Goal: Task Accomplishment & Management: Complete application form

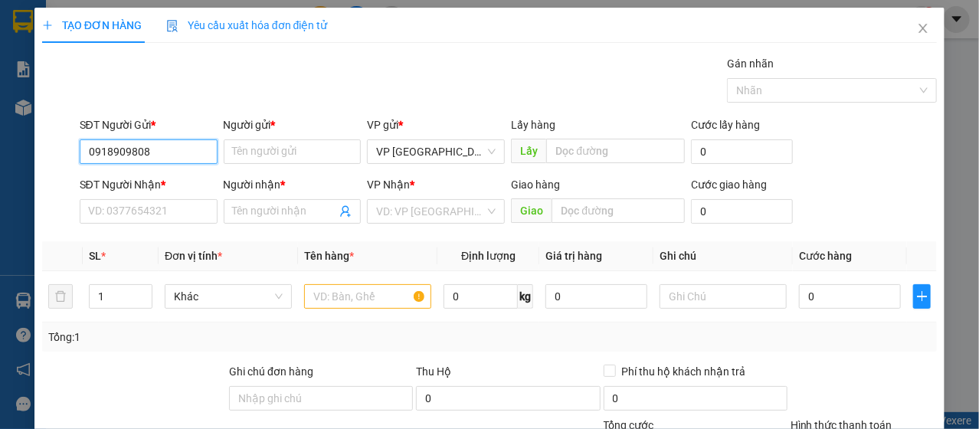
type input "0918909808"
click at [169, 227] on div "SĐT Người Nhận * VD: 0377654321" at bounding box center [149, 203] width 138 height 54
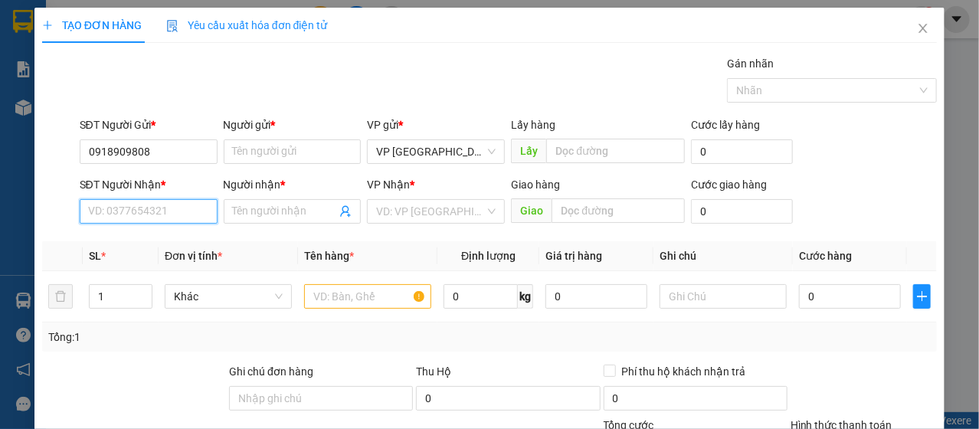
click at [168, 214] on input "SĐT Người Nhận *" at bounding box center [149, 211] width 138 height 25
paste input "0918909808"
type input "0918909808"
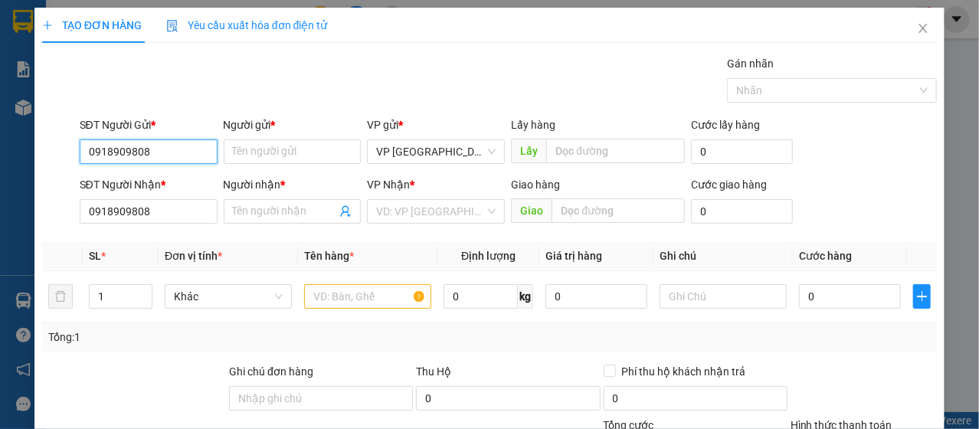
click at [161, 158] on input "0918909808" at bounding box center [149, 151] width 138 height 25
type input "0989242051"
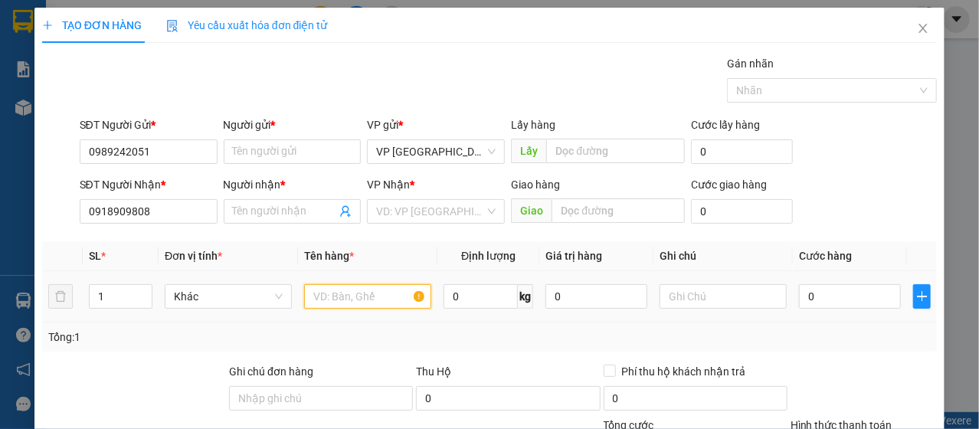
click at [333, 287] on input "text" at bounding box center [367, 296] width 127 height 25
type input "a"
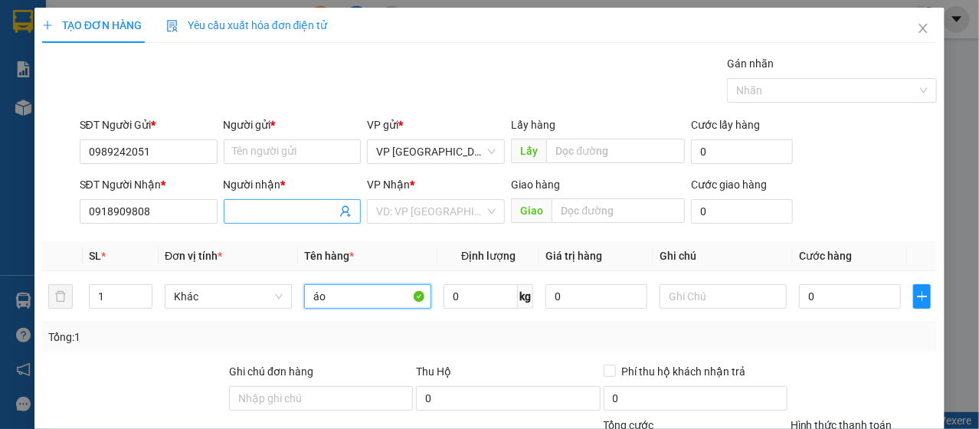
type input "áo"
click at [284, 205] on input "Người nhận *" at bounding box center [285, 211] width 104 height 17
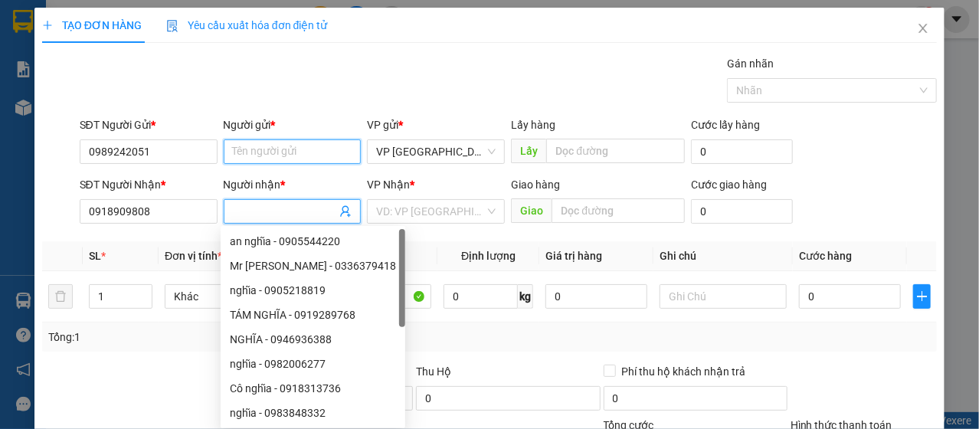
click at [259, 149] on input "Người gửi *" at bounding box center [293, 151] width 138 height 25
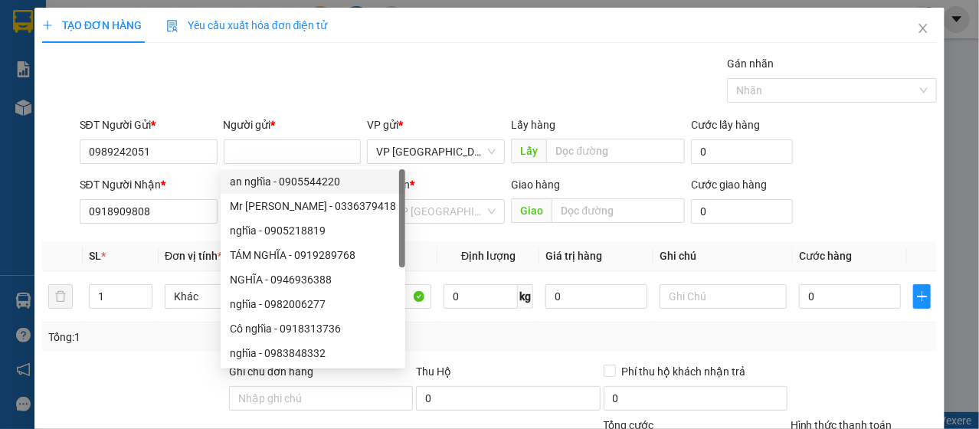
click at [454, 80] on div "Gán nhãn Nhãn" at bounding box center [509, 82] width 864 height 54
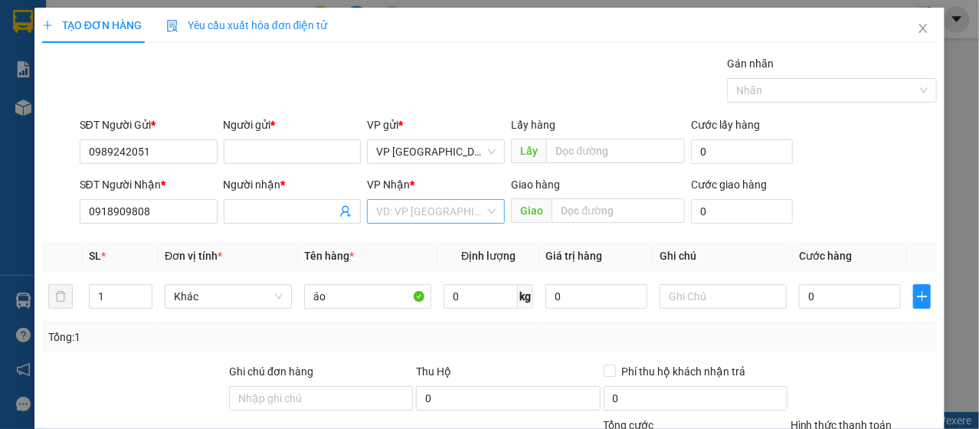
drag, startPoint x: 421, startPoint y: 211, endPoint x: 402, endPoint y: 213, distance: 19.2
click at [421, 211] on input "search" at bounding box center [430, 211] width 109 height 23
click at [316, 215] on input "Người nhận *" at bounding box center [285, 211] width 104 height 17
type input "nhiệm"
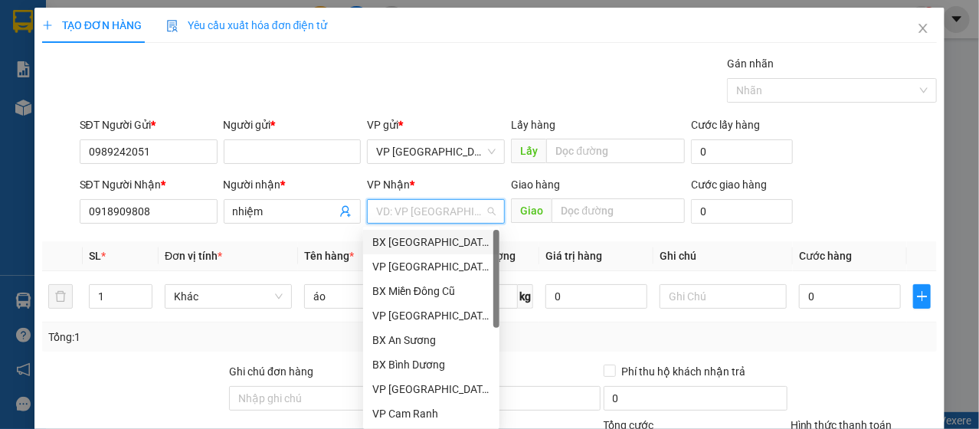
click at [388, 211] on input "search" at bounding box center [430, 211] width 109 height 23
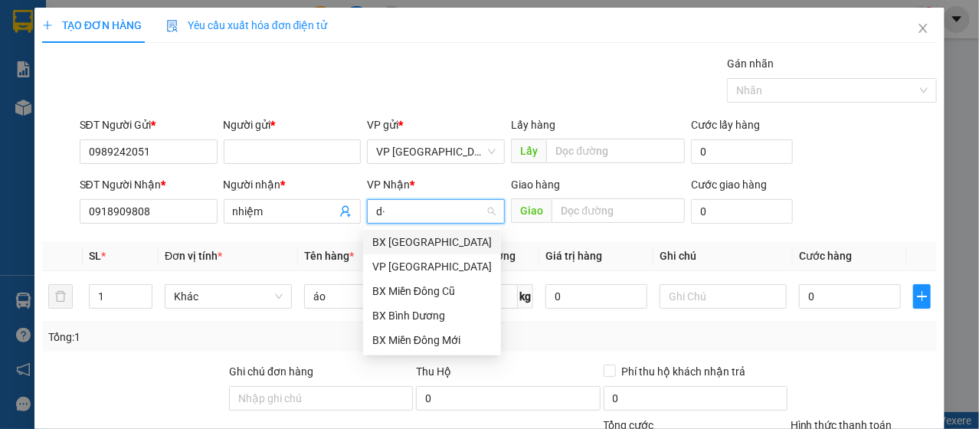
type input "d"
type input "đà"
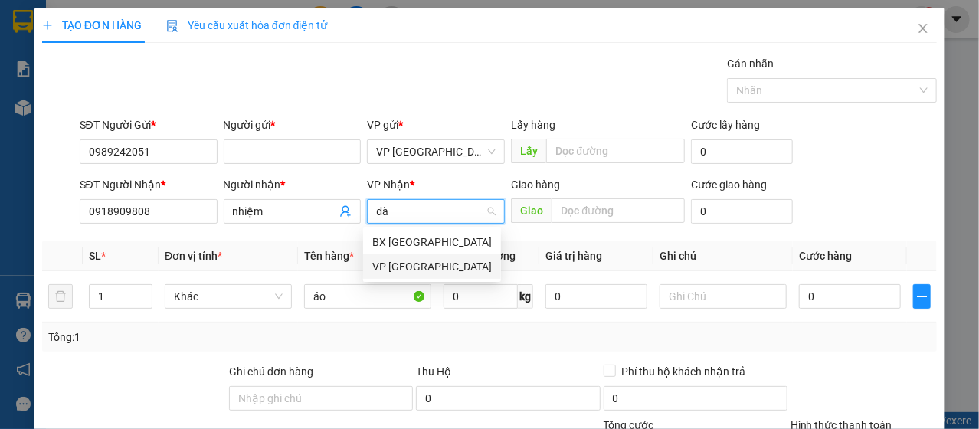
drag, startPoint x: 415, startPoint y: 262, endPoint x: 915, endPoint y: 369, distance: 510.8
click at [419, 264] on div "VP [GEOGRAPHIC_DATA]" at bounding box center [432, 266] width 120 height 17
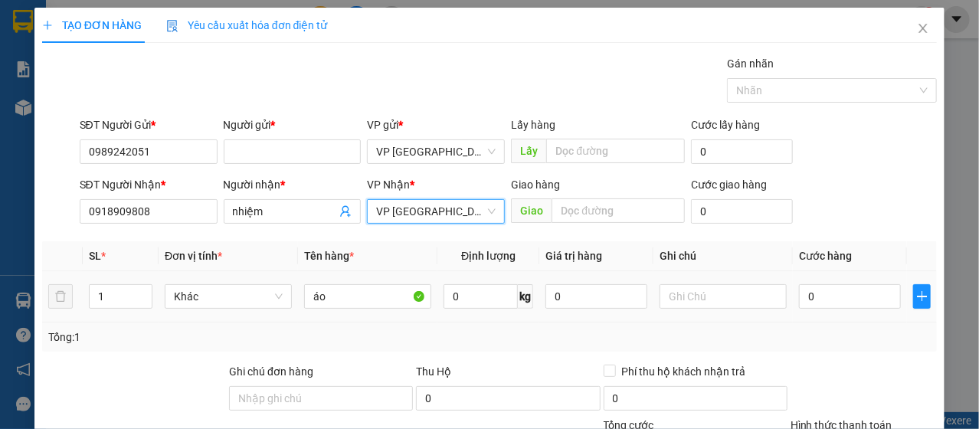
click at [845, 313] on td "0" at bounding box center [850, 296] width 114 height 51
click at [845, 300] on input "0" at bounding box center [850, 296] width 102 height 25
type input "3"
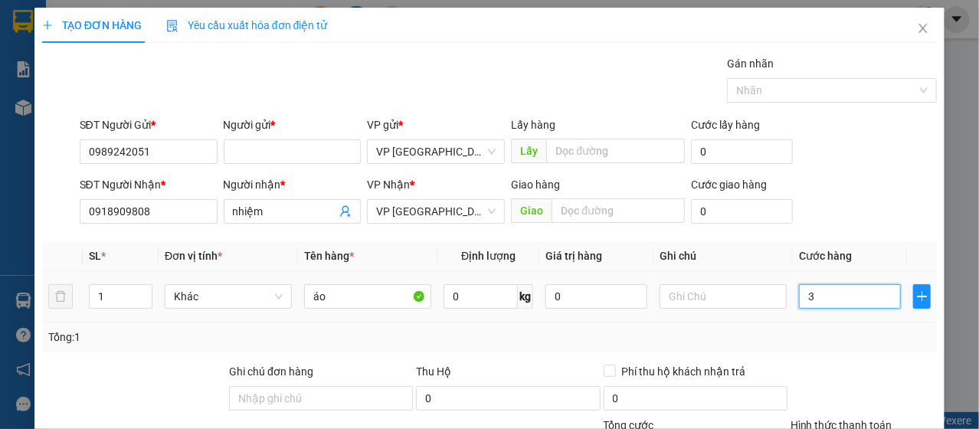
type input "30"
type input "300"
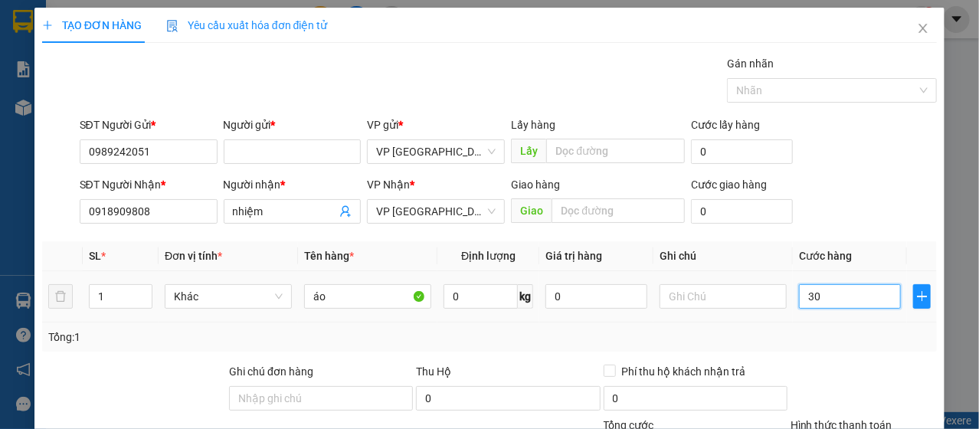
type input "300"
type input "3.000"
type input "30.000"
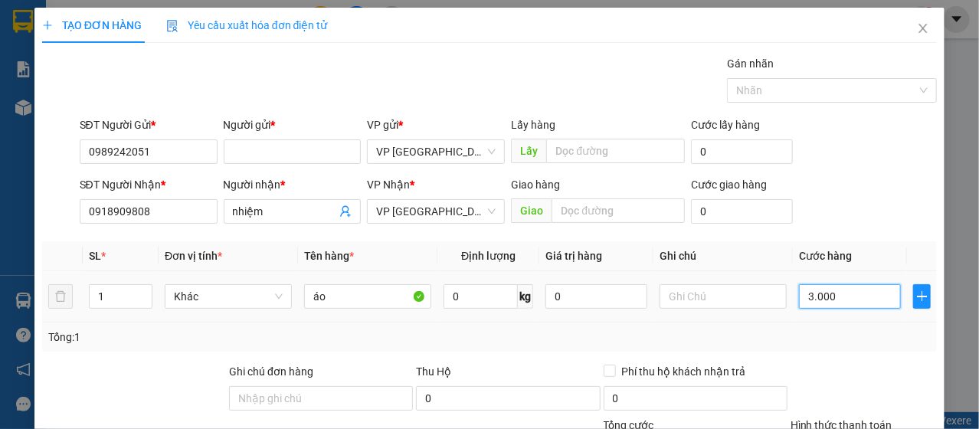
type input "30.000"
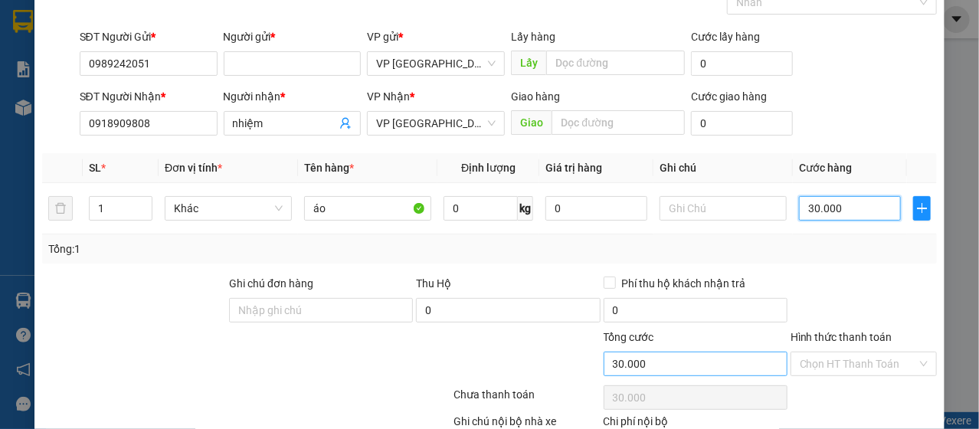
scroll to position [184, 0]
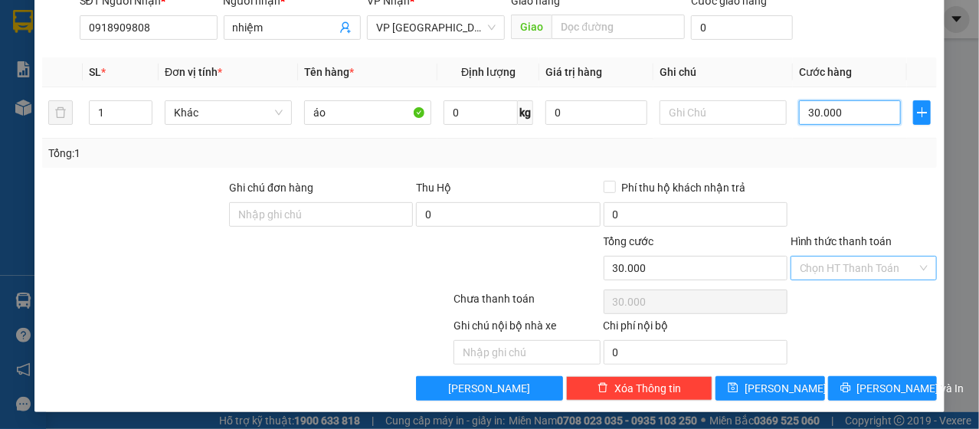
type input "30.000"
click at [827, 270] on input "Hình thức thanh toán" at bounding box center [858, 268] width 117 height 23
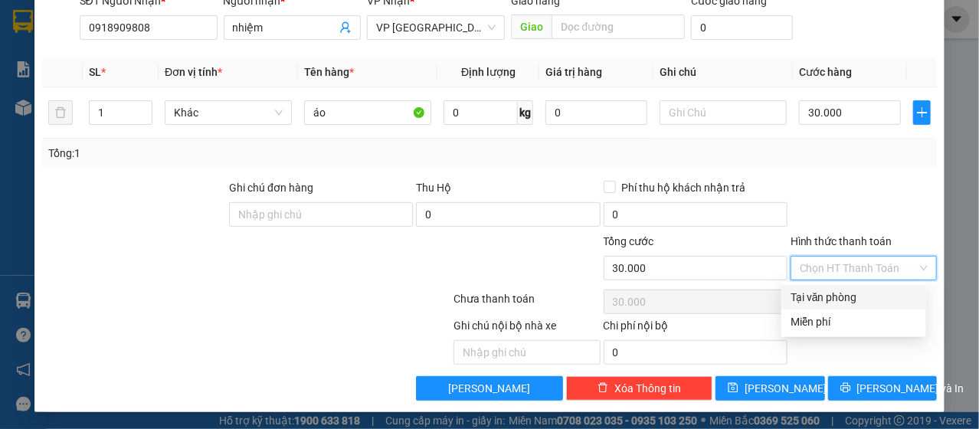
click at [818, 303] on div "Tại văn phòng" at bounding box center [854, 297] width 126 height 17
type input "0"
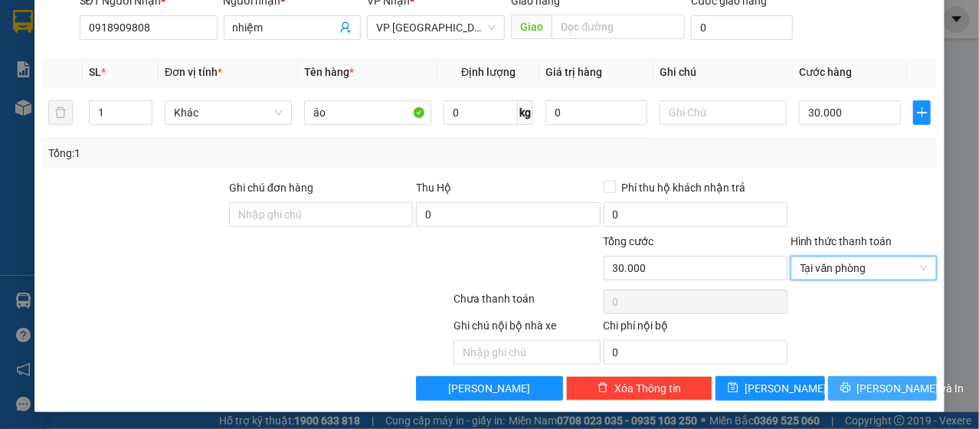
click at [843, 379] on button "[PERSON_NAME] và In" at bounding box center [883, 388] width 110 height 25
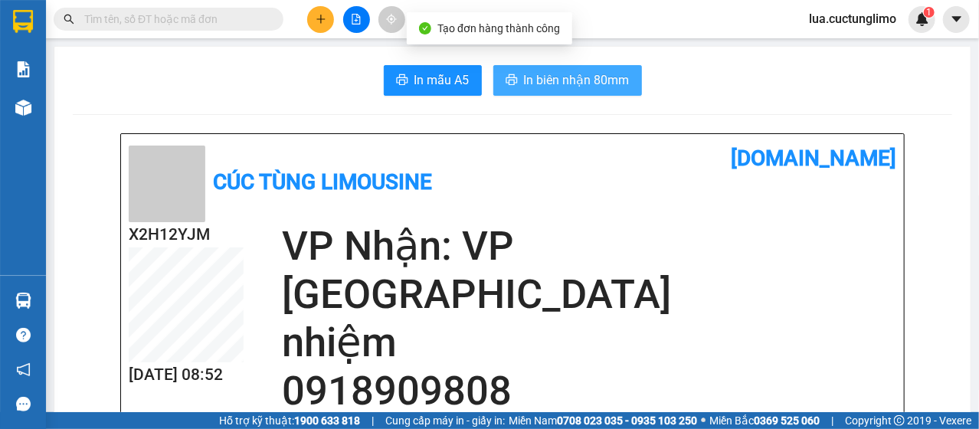
click at [622, 94] on button "In biên nhận 80mm" at bounding box center [567, 80] width 149 height 31
click at [591, 93] on button "In biên nhận 80mm" at bounding box center [567, 80] width 149 height 31
click at [565, 86] on span "In biên nhận 80mm" at bounding box center [577, 79] width 106 height 19
